Goal: Find specific page/section: Locate a particular part of the current website

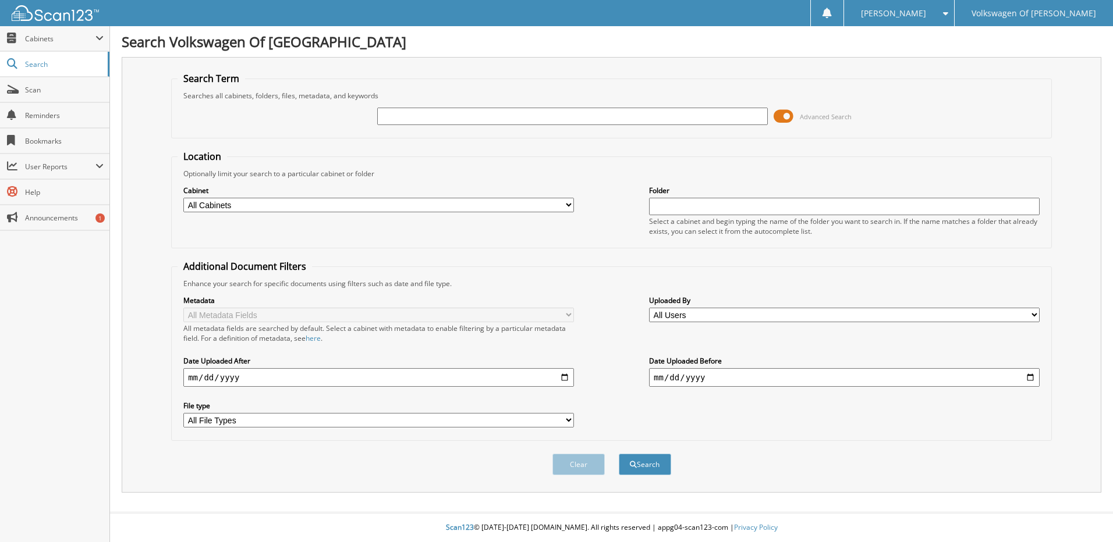
click at [400, 116] on input "text" at bounding box center [572, 116] width 391 height 17
type input "48734"
click at [619, 454] on button "Search" at bounding box center [645, 465] width 52 height 22
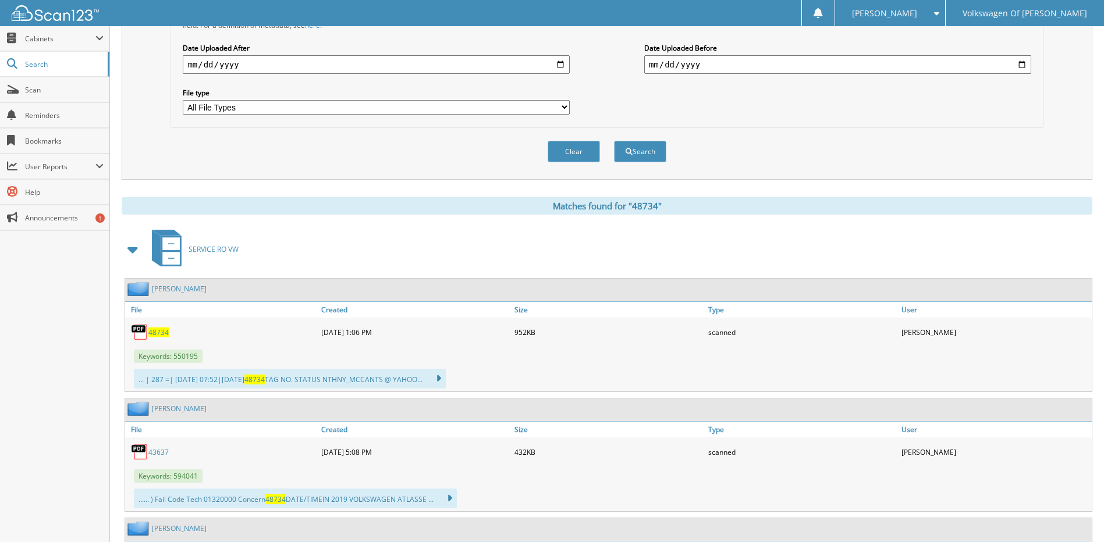
scroll to position [349, 0]
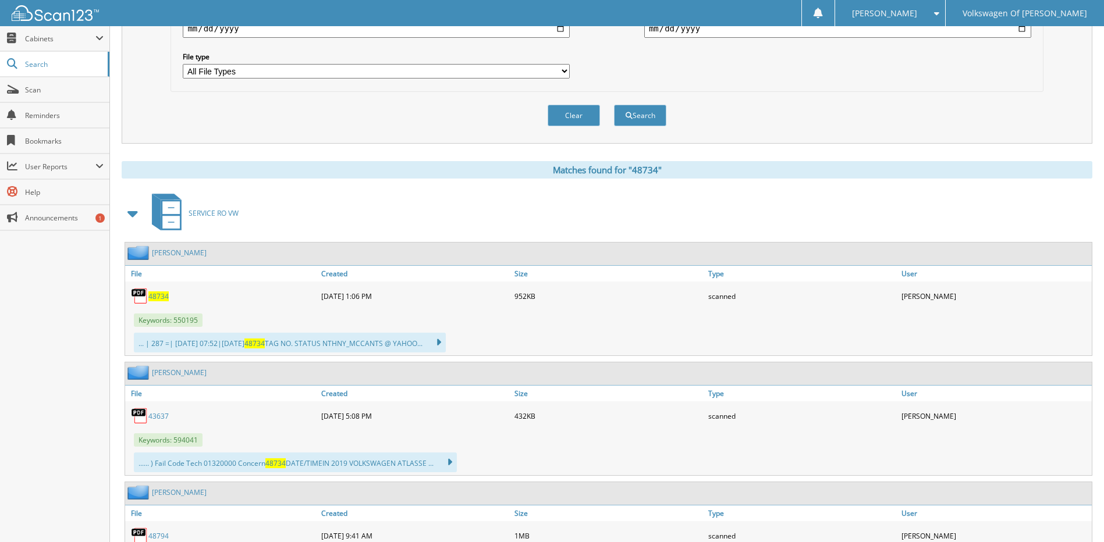
click at [161, 301] on span "48734" at bounding box center [158, 297] width 20 height 10
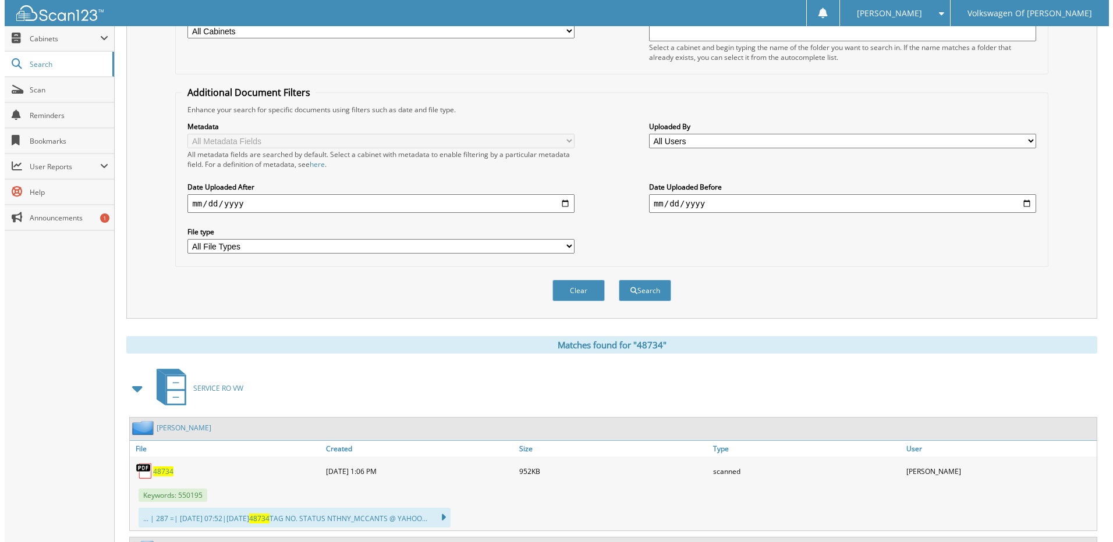
scroll to position [0, 0]
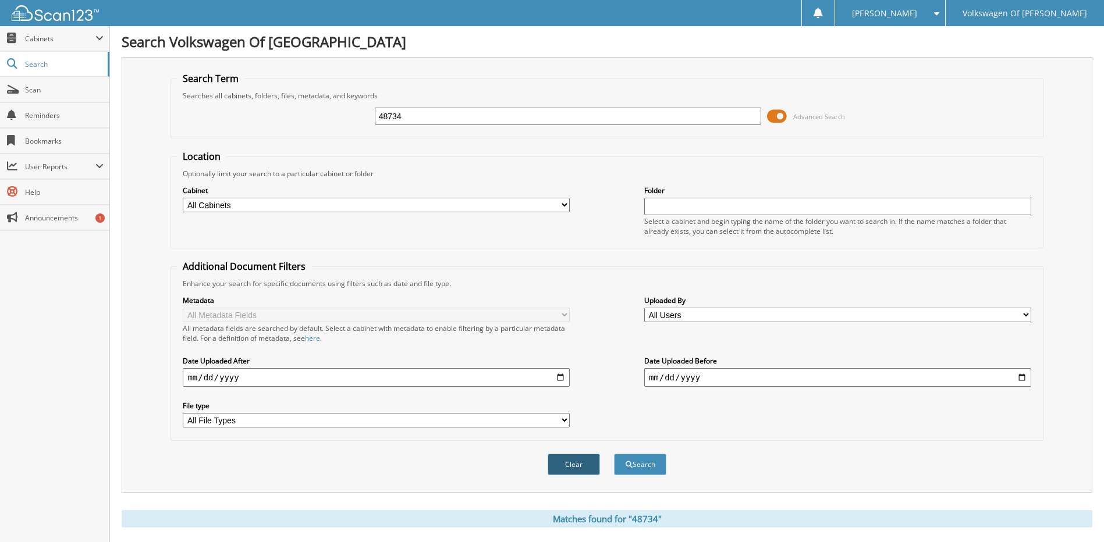
click at [570, 467] on button "Clear" at bounding box center [574, 465] width 52 height 22
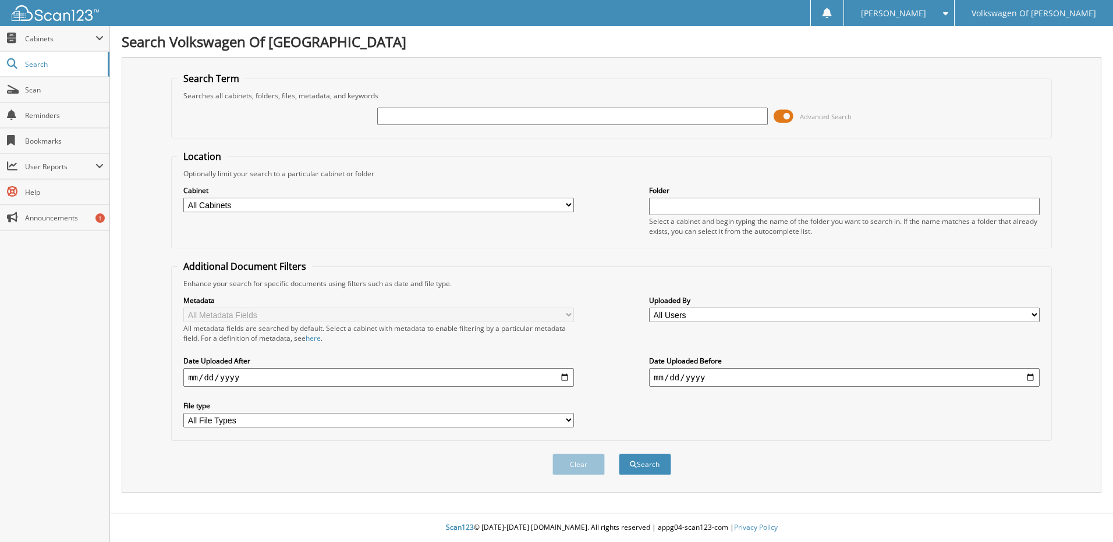
click at [395, 118] on input "text" at bounding box center [572, 116] width 391 height 17
type input "48794"
click at [619, 454] on button "Search" at bounding box center [645, 465] width 52 height 22
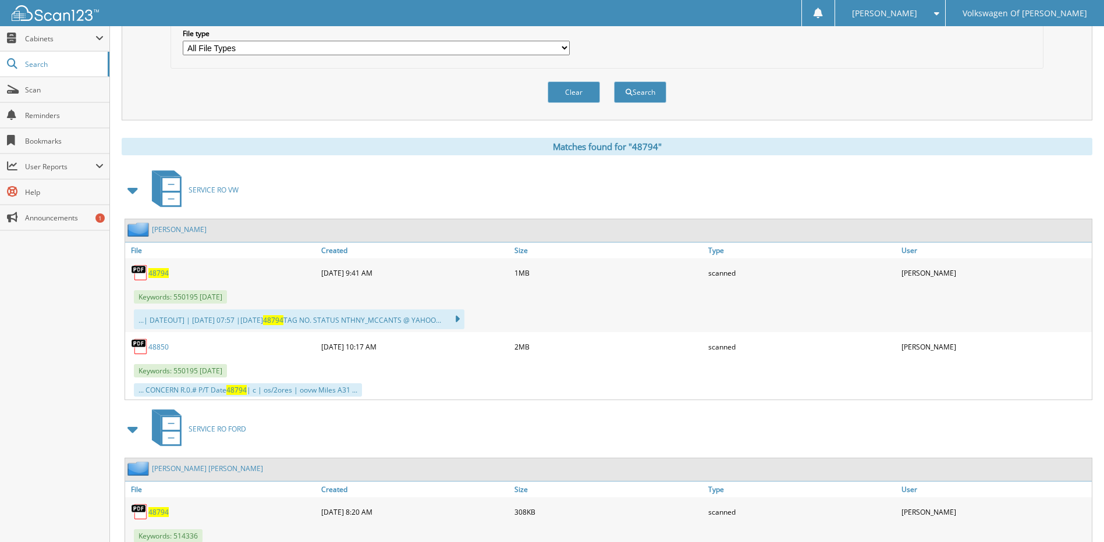
scroll to position [407, 0]
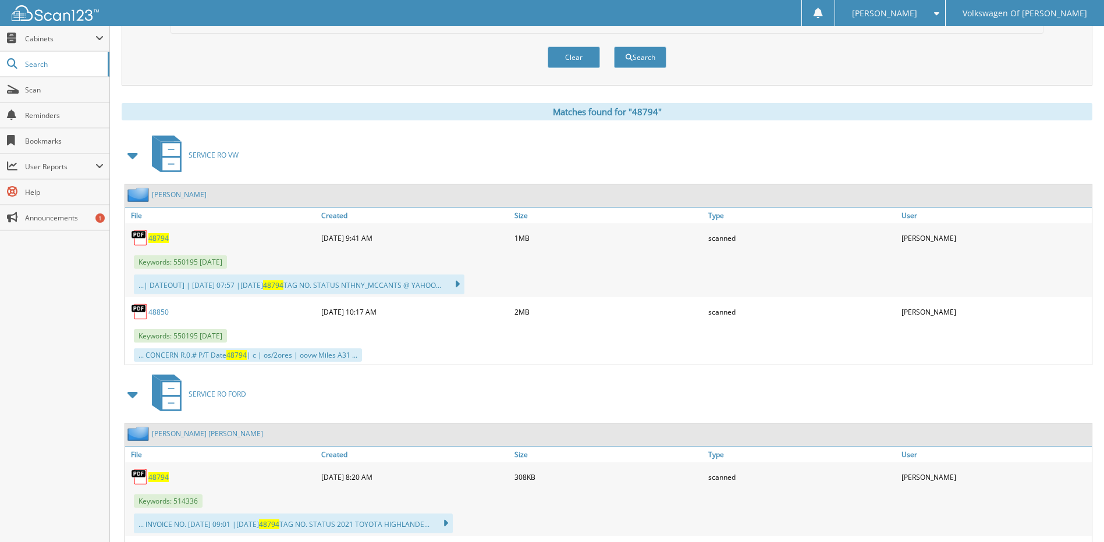
click at [158, 240] on span "48794" at bounding box center [158, 238] width 20 height 10
click at [573, 54] on button "Clear" at bounding box center [574, 58] width 52 height 22
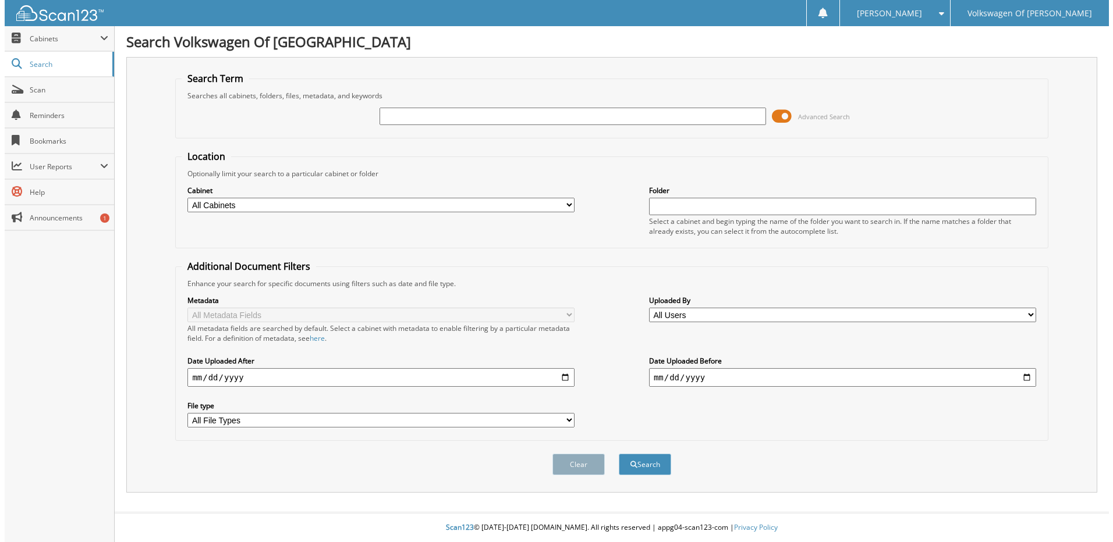
scroll to position [0, 0]
click at [391, 114] on input "text" at bounding box center [572, 116] width 391 height 17
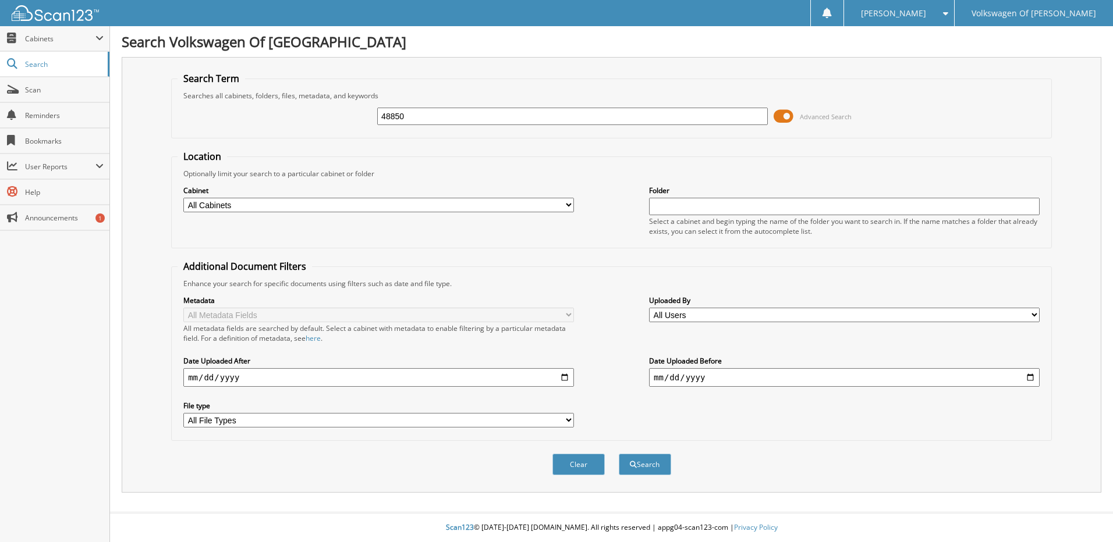
type input "48850"
click at [619, 454] on button "Search" at bounding box center [645, 465] width 52 height 22
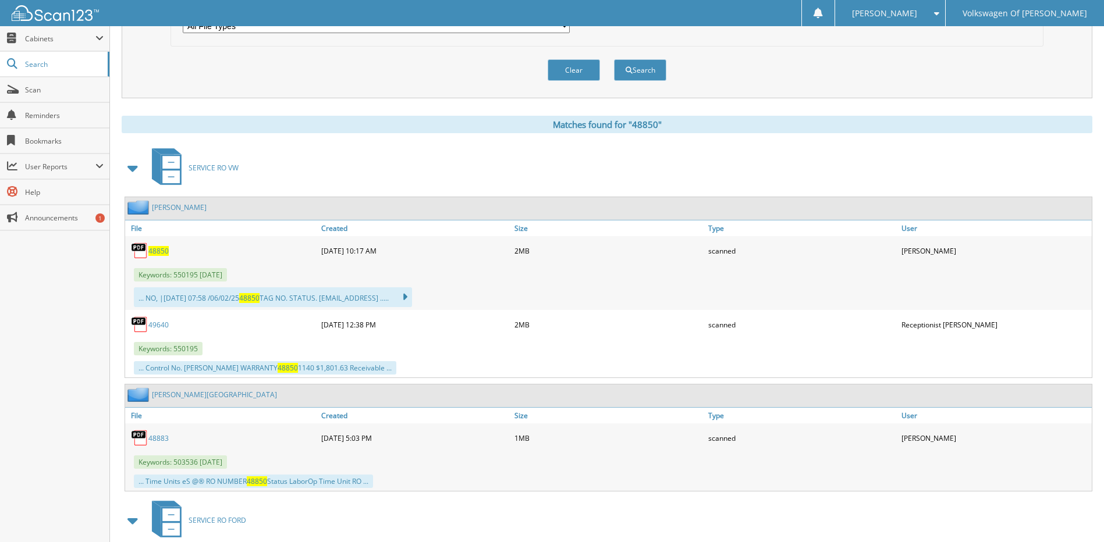
scroll to position [407, 0]
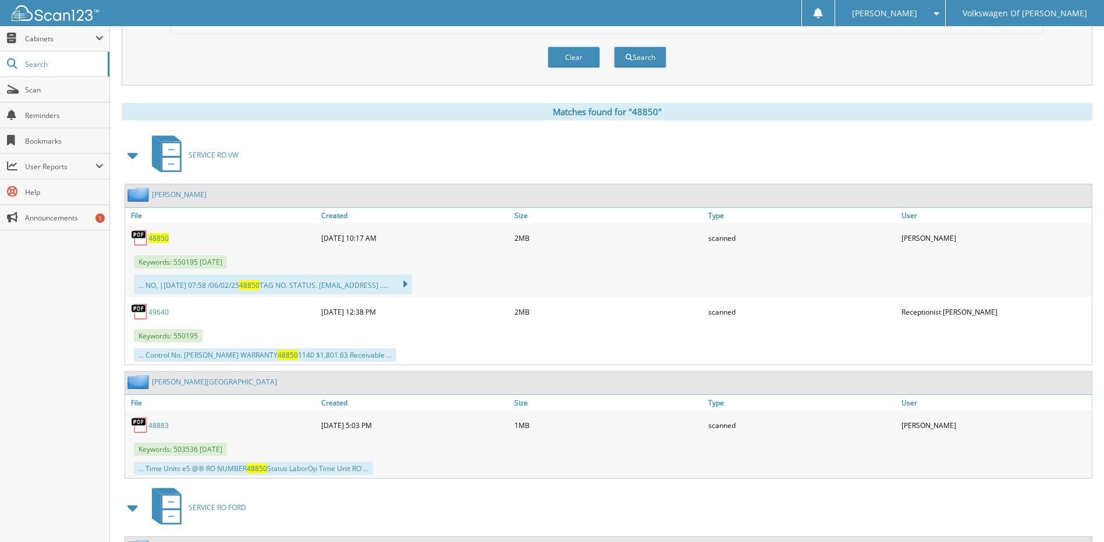
click at [158, 240] on span "48850" at bounding box center [158, 238] width 20 height 10
click at [572, 59] on button "Clear" at bounding box center [574, 58] width 52 height 22
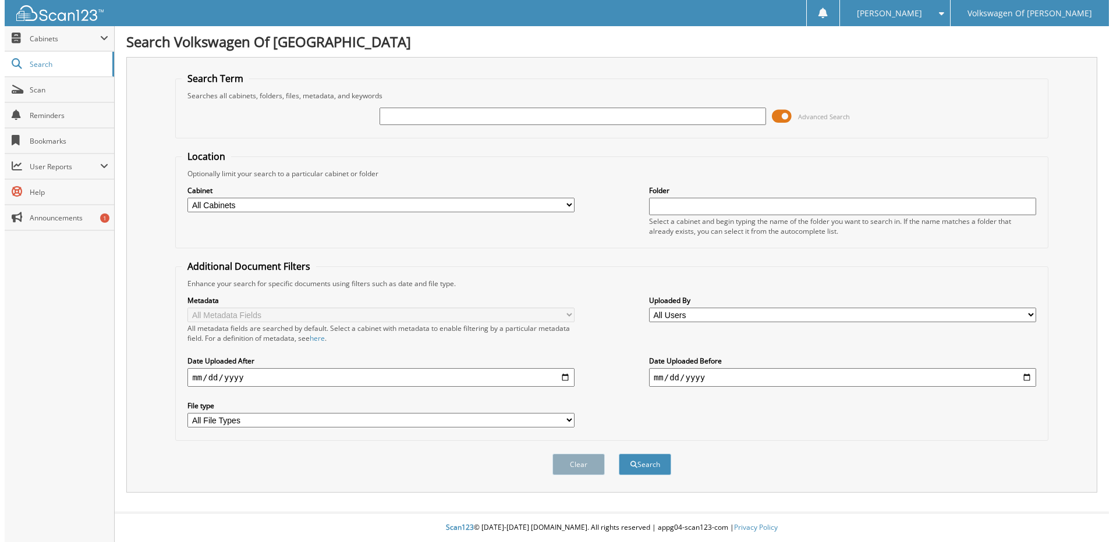
scroll to position [0, 0]
click at [394, 116] on input "text" at bounding box center [572, 116] width 391 height 17
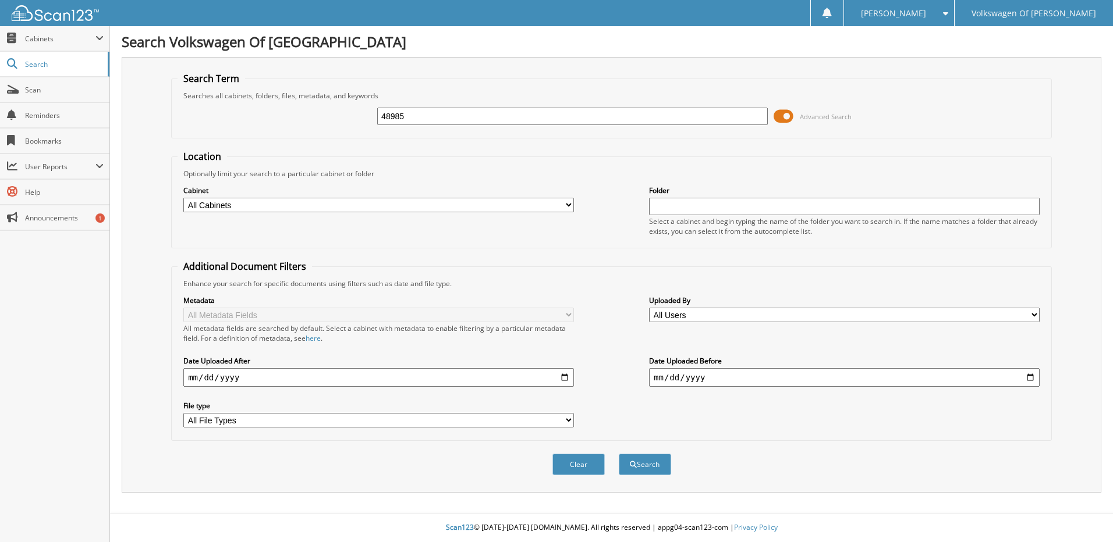
type input "48985"
click at [619, 454] on button "Search" at bounding box center [645, 465] width 52 height 22
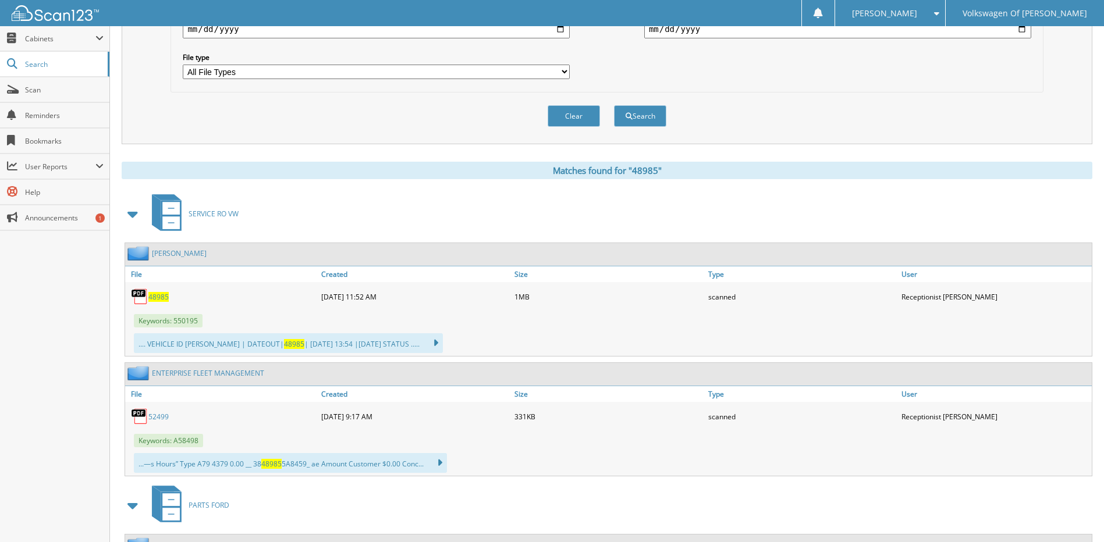
scroll to position [349, 0]
click at [166, 297] on span "48985" at bounding box center [158, 297] width 20 height 10
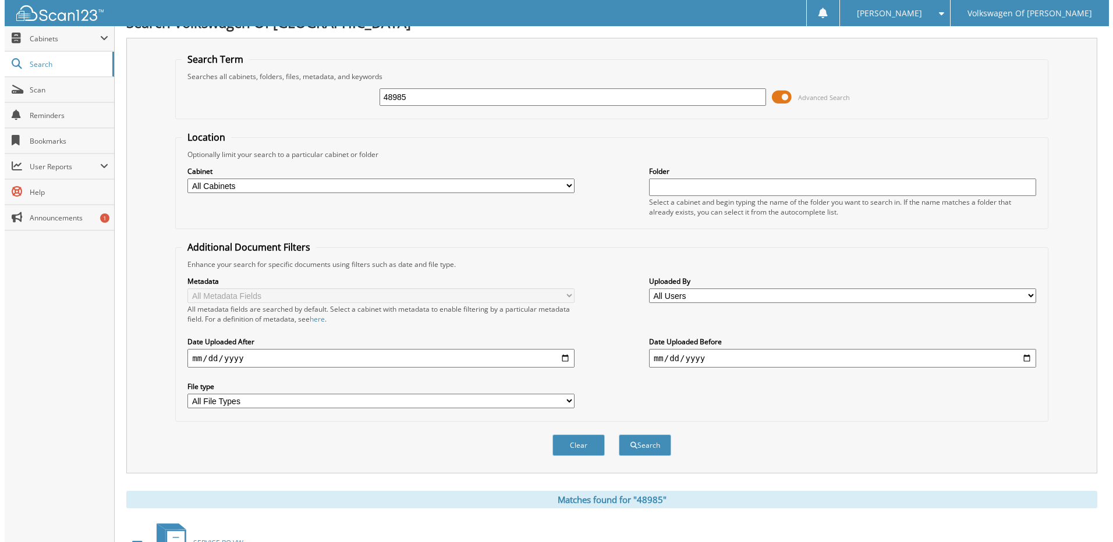
scroll to position [0, 0]
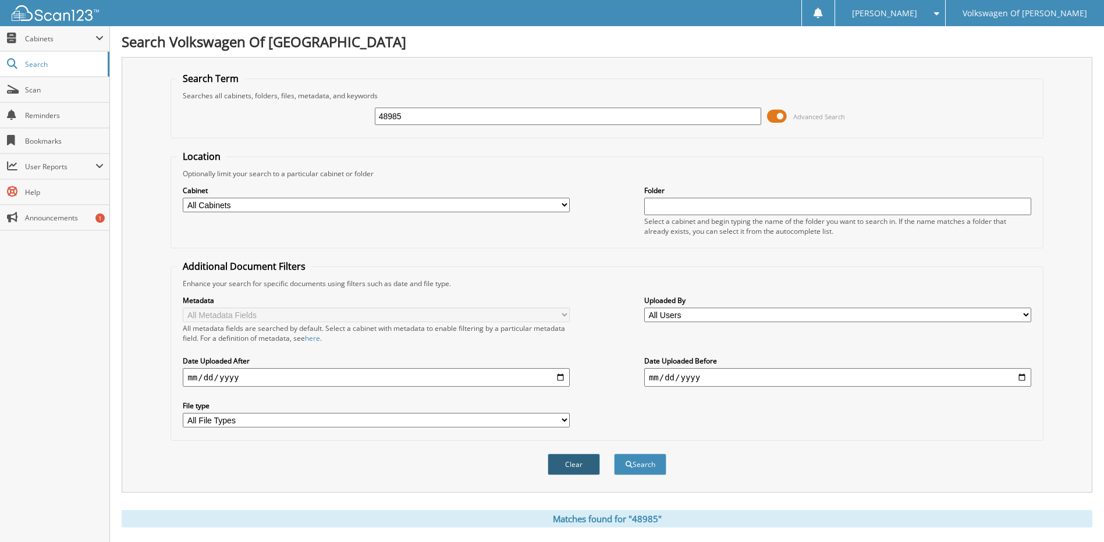
click at [562, 462] on button "Clear" at bounding box center [574, 465] width 52 height 22
